Goal: Transaction & Acquisition: Purchase product/service

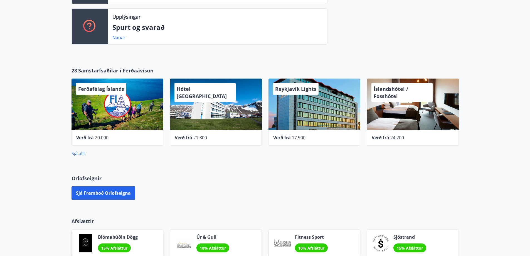
scroll to position [195, 0]
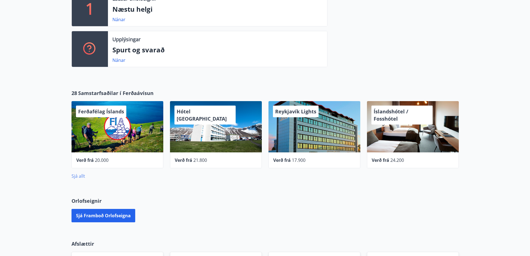
click at [81, 173] on link "Sjá allt" at bounding box center [78, 176] width 14 height 6
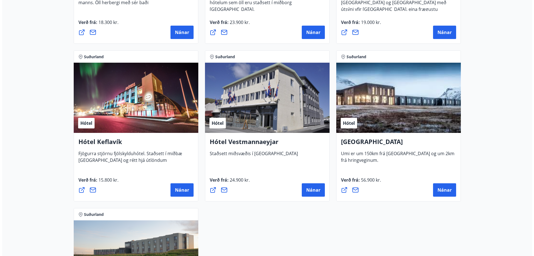
scroll to position [1307, 0]
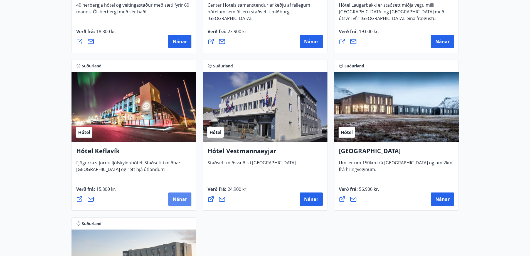
click at [179, 197] on span "Nánar" at bounding box center [180, 199] width 14 height 6
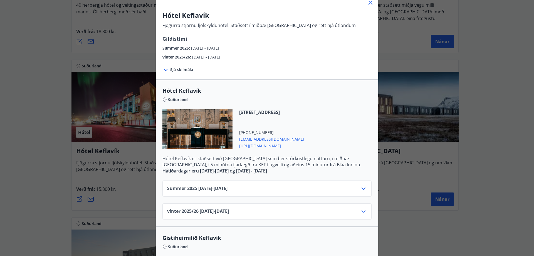
scroll to position [28, 0]
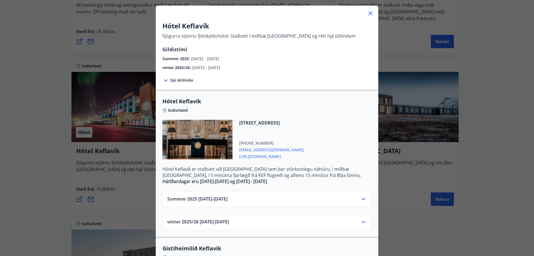
click at [179, 82] on span "Sjá skilmála" at bounding box center [181, 80] width 23 height 6
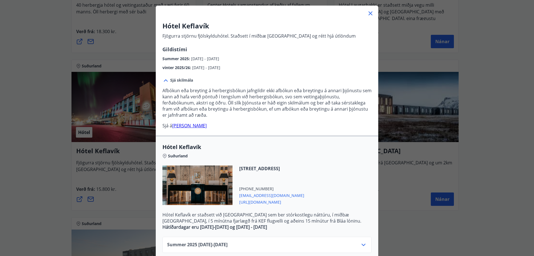
click at [179, 81] on span "Sjá skilmála" at bounding box center [181, 80] width 23 height 6
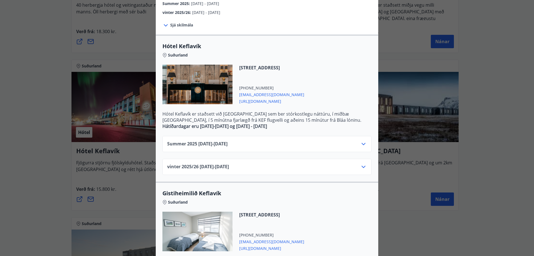
scroll to position [82, 0]
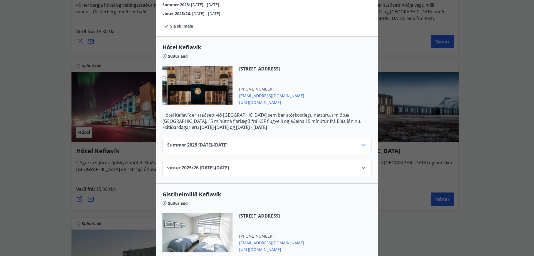
click at [362, 144] on icon at bounding box center [363, 145] width 7 height 7
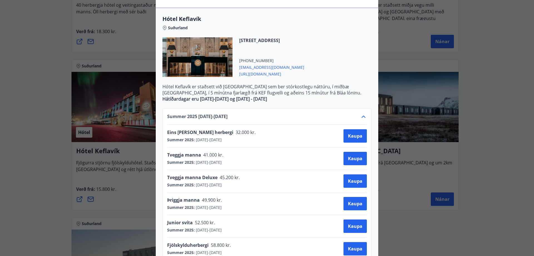
scroll to position [106, 0]
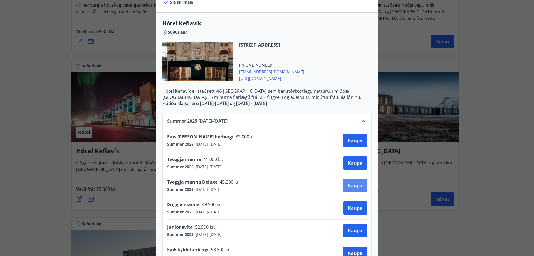
click at [356, 186] on span "Kaupa" at bounding box center [355, 185] width 14 height 6
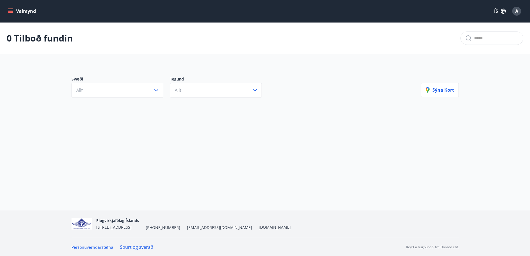
scroll to position [1, 0]
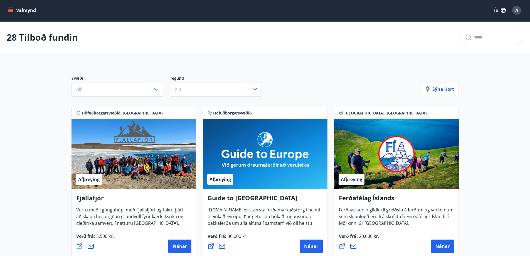
scroll to position [195, 0]
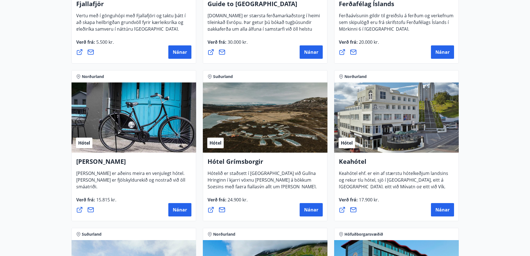
click at [131, 81] on div "Norðurland" at bounding box center [133, 76] width 125 height 12
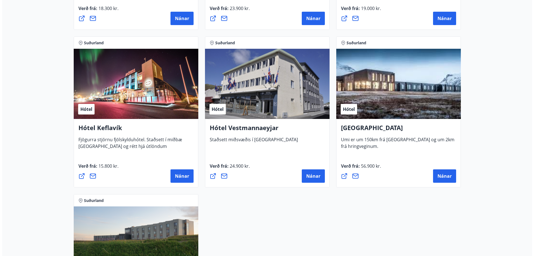
scroll to position [1325, 0]
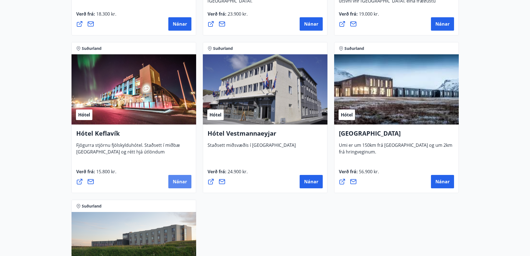
click at [180, 183] on span "Nánar" at bounding box center [180, 181] width 14 height 6
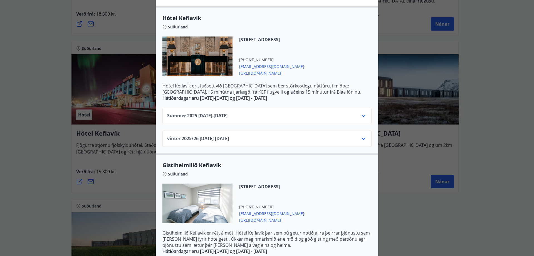
scroll to position [111, 0]
click at [268, 118] on div "Summer [PHONE_NUMBER][DATE] - [DATE]" at bounding box center [267, 117] width 200 height 11
drag, startPoint x: 368, startPoint y: 118, endPoint x: 365, endPoint y: 117, distance: 3.4
click at [366, 118] on div "Summer [PHONE_NUMBER][DATE] - [DATE]" at bounding box center [266, 115] width 209 height 16
click at [360, 116] on icon at bounding box center [363, 115] width 7 height 7
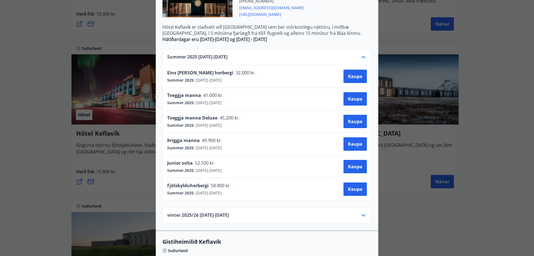
scroll to position [195, 0]
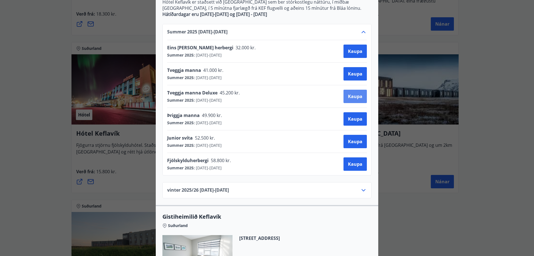
click at [353, 97] on span "Kaupa" at bounding box center [355, 96] width 14 height 6
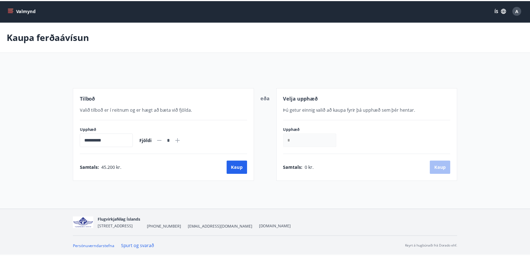
scroll to position [1, 0]
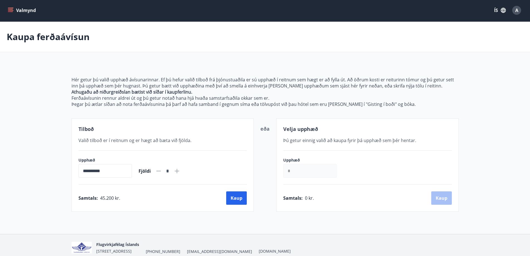
click at [179, 171] on icon at bounding box center [177, 171] width 4 height 4
type input "*"
click at [238, 196] on button "Kaup" at bounding box center [236, 197] width 21 height 13
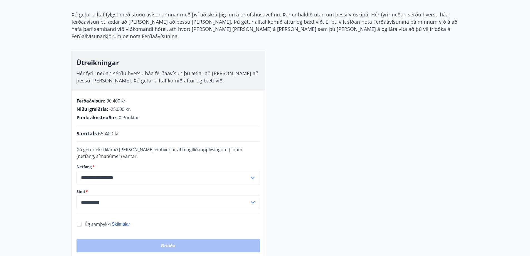
scroll to position [56, 0]
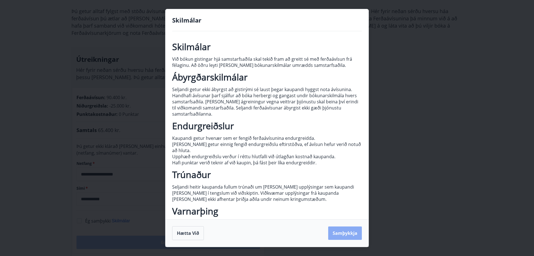
click at [353, 231] on button "Samþykkja" at bounding box center [345, 232] width 34 height 13
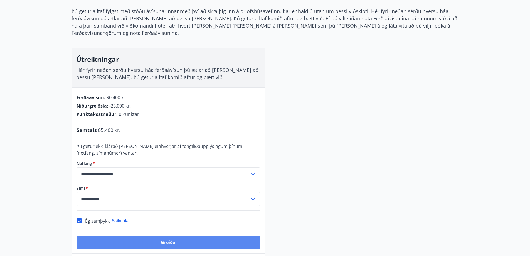
click at [160, 235] on button "Greiða" at bounding box center [168, 241] width 184 height 13
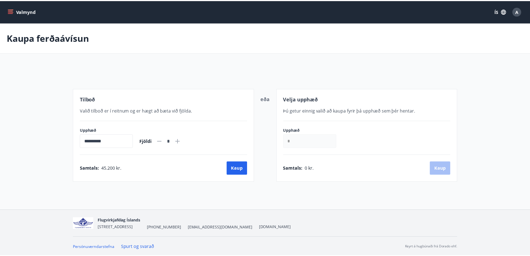
scroll to position [1, 0]
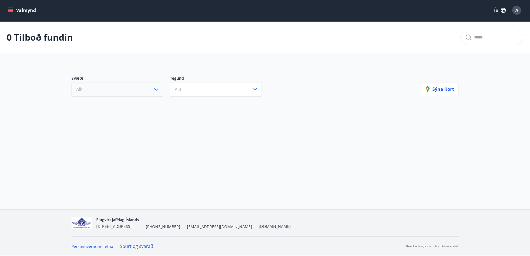
click at [138, 89] on button "Allt" at bounding box center [117, 89] width 92 height 14
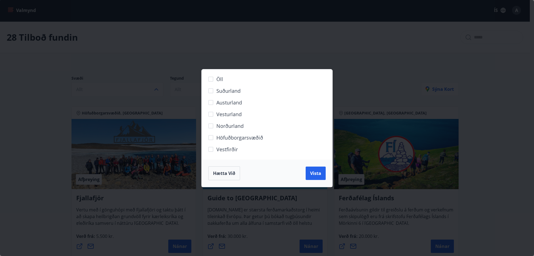
click at [307, 56] on div "Öll Suðurland Austurland Vesturland Norðurland Höfuðborgarsvæðið Vestfirðir Hæt…" at bounding box center [267, 128] width 534 height 256
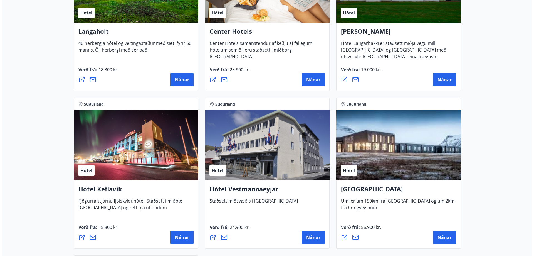
scroll to position [1325, 0]
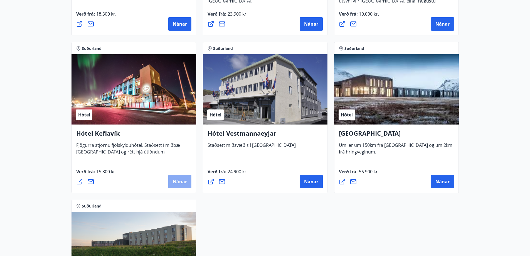
click at [181, 180] on span "Nánar" at bounding box center [180, 181] width 14 height 6
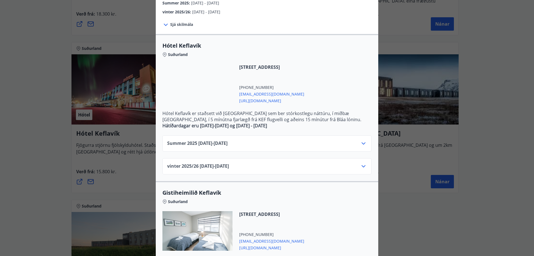
scroll to position [56, 0]
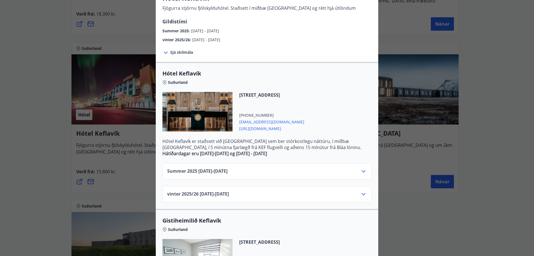
click at [360, 171] on icon at bounding box center [363, 171] width 7 height 7
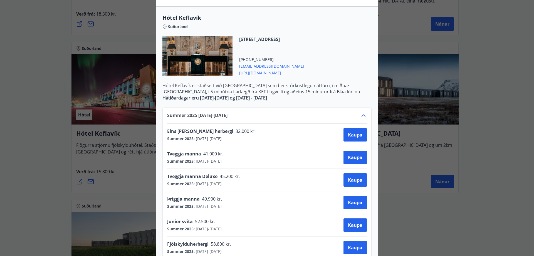
scroll to position [139, 0]
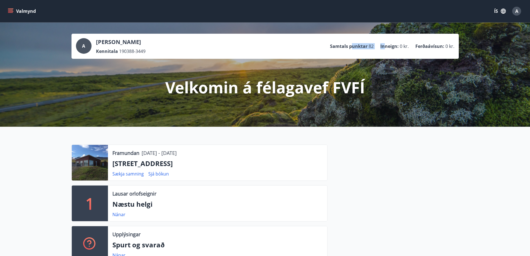
drag, startPoint x: 359, startPoint y: 44, endPoint x: 384, endPoint y: 44, distance: 25.6
click at [384, 44] on ul "Samtals punktar 82 Inneign : 0 kr. Ferðaávísun : 0 kr." at bounding box center [392, 46] width 124 height 11
click at [384, 44] on p "Inneign :" at bounding box center [389, 46] width 18 height 6
drag, startPoint x: 373, startPoint y: 47, endPoint x: 368, endPoint y: 45, distance: 5.9
click at [368, 45] on li "Samtals punktar 82" at bounding box center [352, 46] width 44 height 6
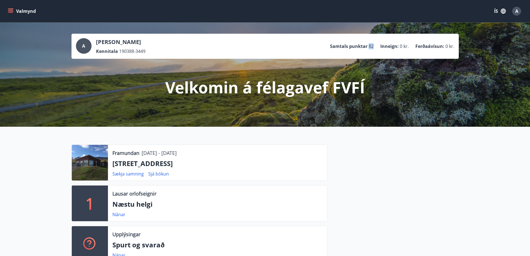
click at [367, 45] on p "Samtals punktar" at bounding box center [349, 46] width 38 height 6
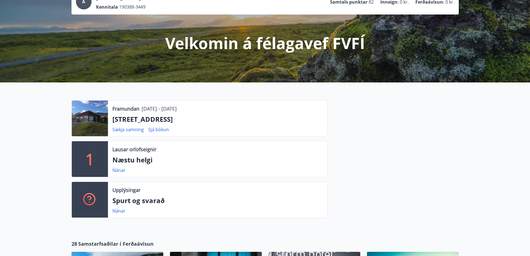
scroll to position [28, 0]
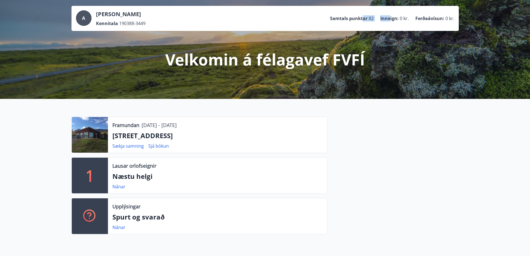
drag, startPoint x: 384, startPoint y: 16, endPoint x: 389, endPoint y: 16, distance: 5.0
click at [389, 16] on ul "Samtals punktar 82 Inneign : 0 kr. Ferðaávísun : 0 kr." at bounding box center [392, 18] width 124 height 11
click at [389, 16] on p "Inneign :" at bounding box center [389, 18] width 18 height 6
drag, startPoint x: 384, startPoint y: 16, endPoint x: 354, endPoint y: 19, distance: 30.2
click at [354, 19] on ul "Samtals punktar 82 Inneign : 0 kr. Ferðaávísun : 0 kr." at bounding box center [392, 18] width 124 height 11
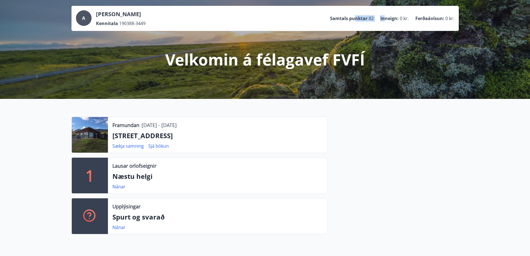
click at [354, 19] on p "Samtals punktar" at bounding box center [349, 18] width 38 height 6
drag, startPoint x: 333, startPoint y: 17, endPoint x: 385, endPoint y: 16, distance: 52.0
click at [385, 16] on ul "Samtals punktar 82 Inneign : 0 kr. Ferðaávísun : 0 kr." at bounding box center [392, 18] width 124 height 11
click at [385, 16] on p "Inneign :" at bounding box center [389, 18] width 18 height 6
drag, startPoint x: 385, startPoint y: 16, endPoint x: 342, endPoint y: 19, distance: 43.5
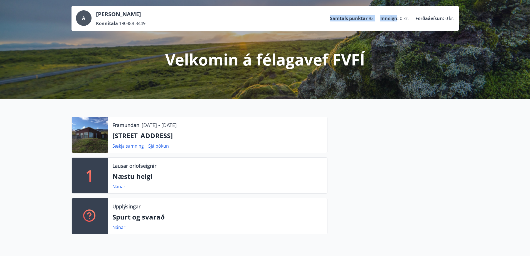
click at [342, 19] on ul "Samtals punktar 82 Inneign : 0 kr. Ferðaávísun : 0 kr." at bounding box center [392, 18] width 124 height 11
click at [342, 19] on p "Samtals punktar" at bounding box center [349, 18] width 38 height 6
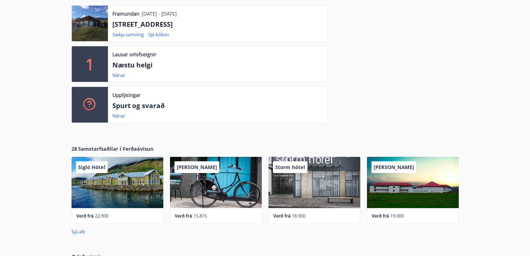
scroll to position [0, 0]
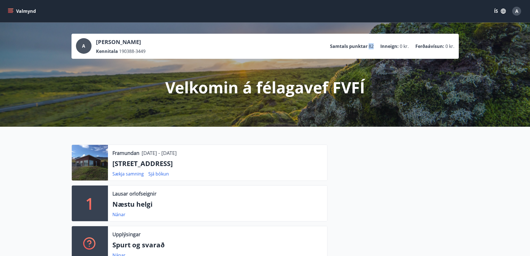
drag, startPoint x: 369, startPoint y: 44, endPoint x: 373, endPoint y: 45, distance: 4.5
click at [373, 45] on span "82" at bounding box center [370, 46] width 5 height 6
